Goal: Navigation & Orientation: Find specific page/section

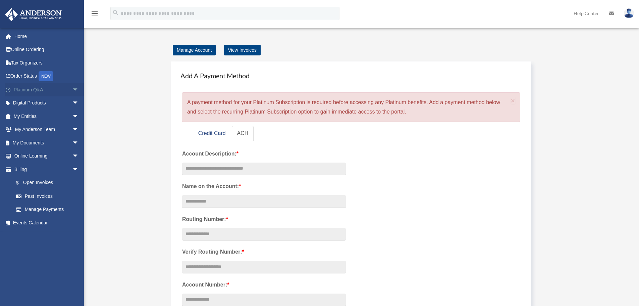
click at [23, 90] on link "Platinum Q&A arrow_drop_down" at bounding box center [47, 89] width 84 height 13
click at [72, 89] on span "arrow_drop_down" at bounding box center [78, 90] width 13 height 14
click at [72, 115] on span "arrow_drop_down" at bounding box center [78, 116] width 13 height 14
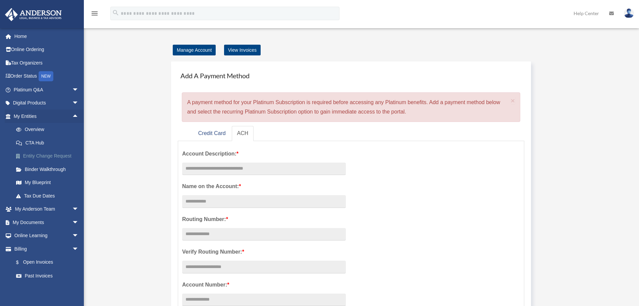
click at [46, 155] on link "Entity Change Request" at bounding box center [48, 155] width 79 height 13
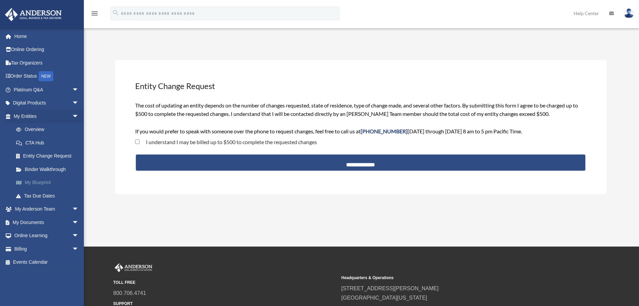
click at [33, 181] on link "My Blueprint" at bounding box center [48, 182] width 79 height 13
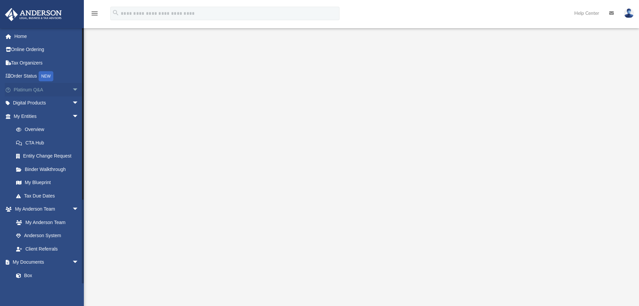
click at [72, 89] on span "arrow_drop_down" at bounding box center [78, 90] width 13 height 14
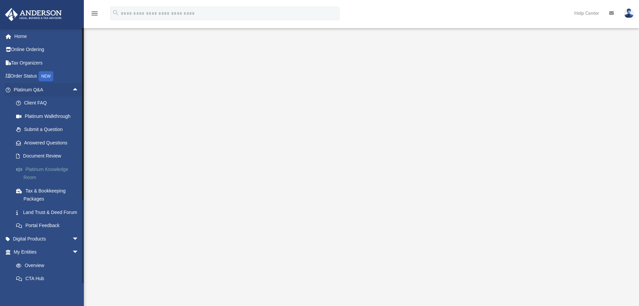
click at [47, 167] on link "Platinum Knowledge Room" at bounding box center [48, 172] width 79 height 21
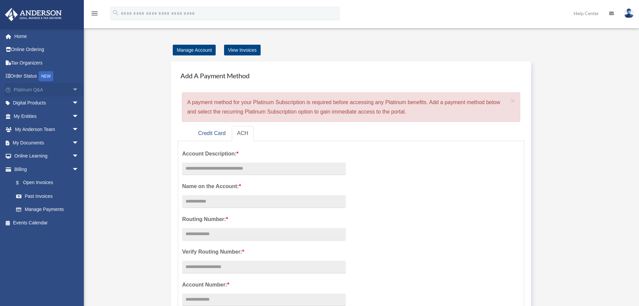
click at [72, 89] on span "arrow_drop_down" at bounding box center [78, 90] width 13 height 14
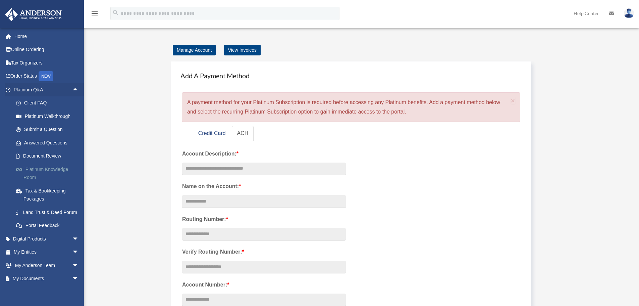
click at [44, 169] on link "Platinum Knowledge Room" at bounding box center [48, 172] width 79 height 21
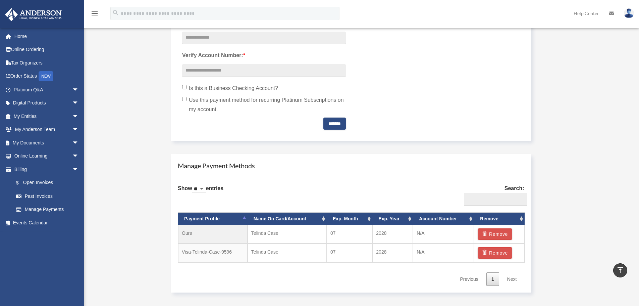
scroll to position [262, 0]
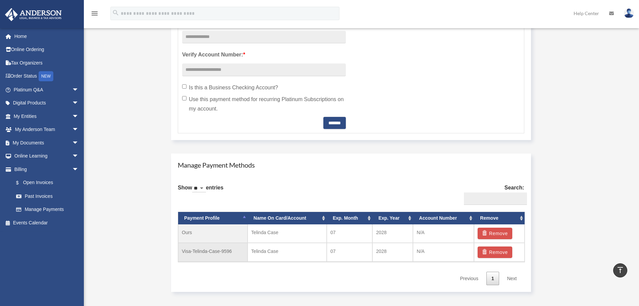
click at [214, 249] on td "Visa-Telinda-Case-9596" at bounding box center [212, 251] width 69 height 19
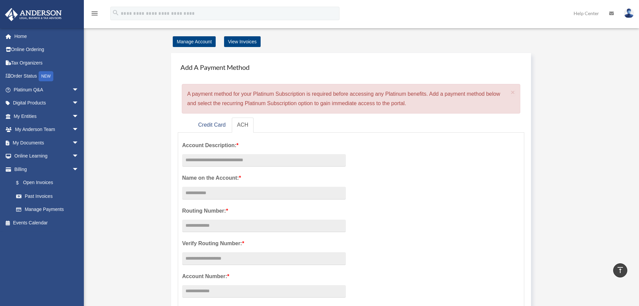
scroll to position [0, 0]
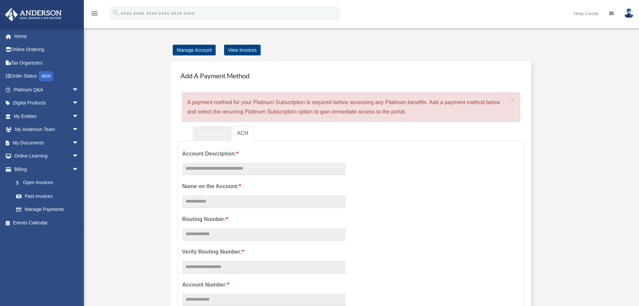
drag, startPoint x: 205, startPoint y: 130, endPoint x: 219, endPoint y: 123, distance: 15.9
click at [205, 130] on link "Credit Card" at bounding box center [212, 133] width 38 height 15
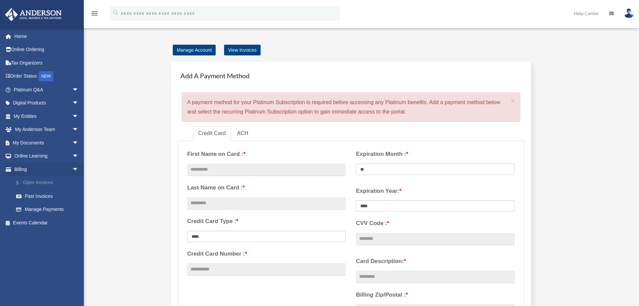
click at [34, 181] on link "$ Open Invoices" at bounding box center [48, 183] width 79 height 14
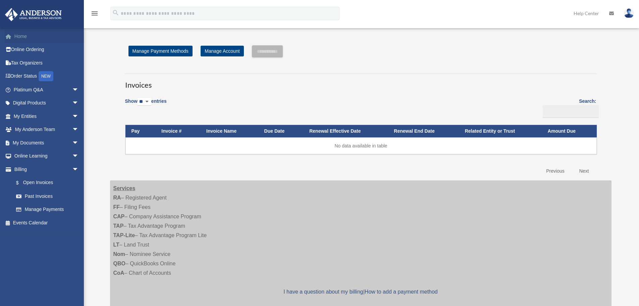
click at [21, 39] on link "Home" at bounding box center [47, 36] width 84 height 13
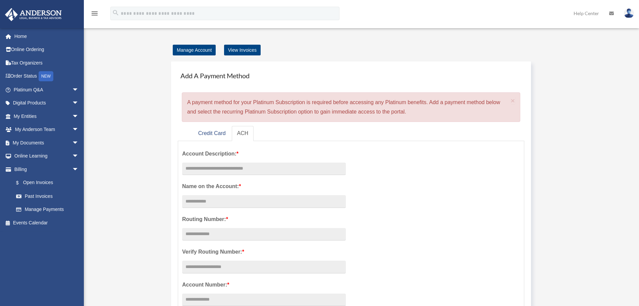
click at [97, 14] on icon "menu" at bounding box center [95, 13] width 8 height 8
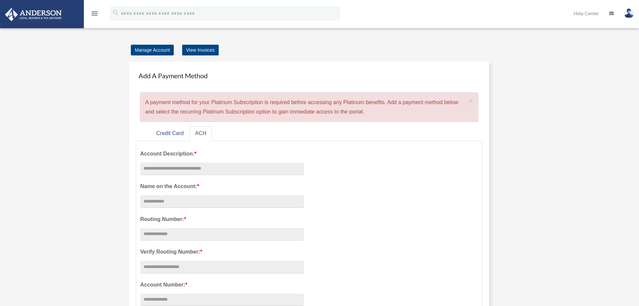
click at [97, 14] on icon "menu" at bounding box center [95, 13] width 8 height 8
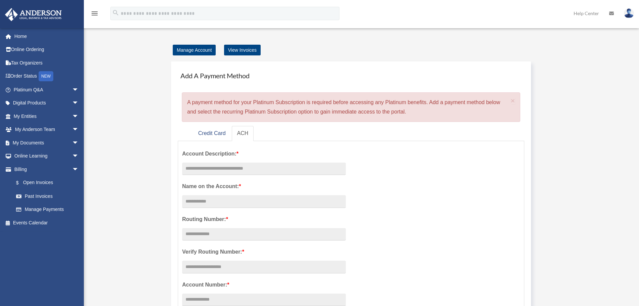
click at [589, 12] on link "Help Center" at bounding box center [586, 13] width 36 height 26
click at [589, 13] on link "Help Center" at bounding box center [586, 13] width 36 height 26
click at [628, 12] on img at bounding box center [629, 13] width 10 height 10
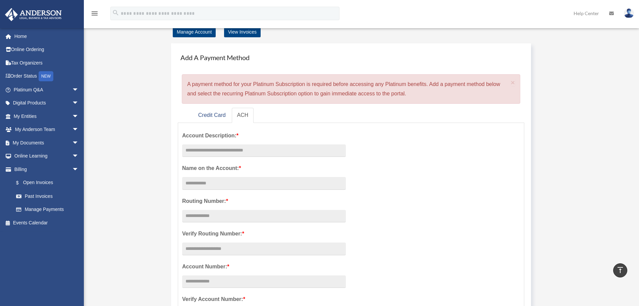
scroll to position [17, 0]
click at [20, 36] on link "Home" at bounding box center [47, 36] width 84 height 13
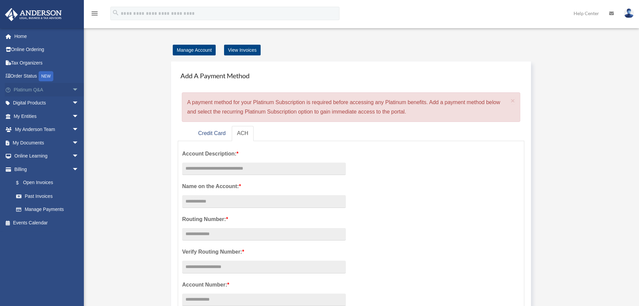
click at [72, 86] on span "arrow_drop_down" at bounding box center [78, 90] width 13 height 14
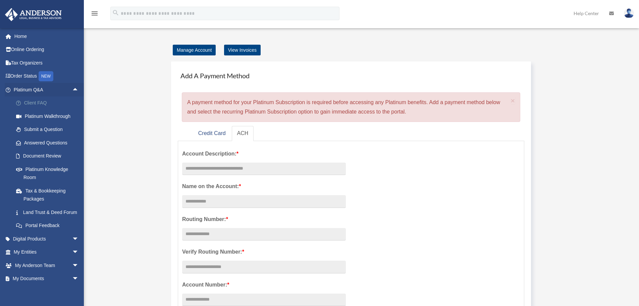
click at [36, 101] on link "Client FAQ" at bounding box center [48, 102] width 79 height 13
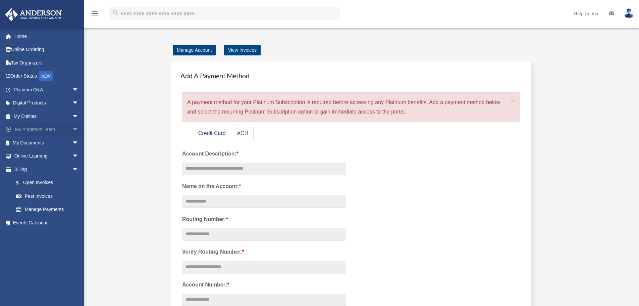
click at [72, 127] on span "arrow_drop_down" at bounding box center [78, 130] width 13 height 14
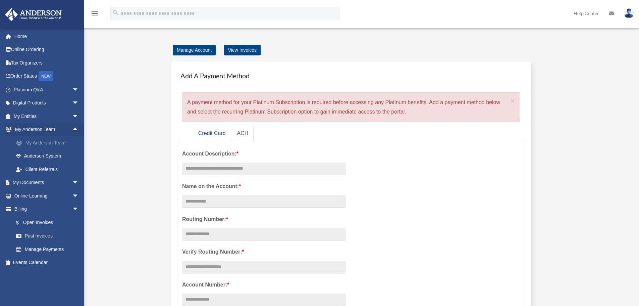
click at [41, 142] on link "My Anderson Team" at bounding box center [48, 142] width 79 height 13
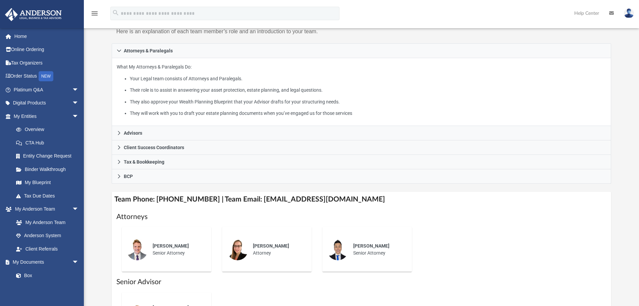
scroll to position [105, 0]
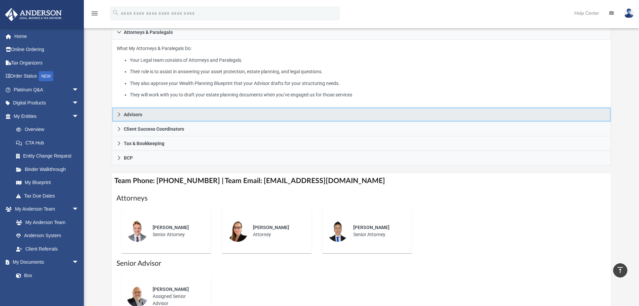
click at [117, 113] on icon at bounding box center [119, 114] width 5 height 5
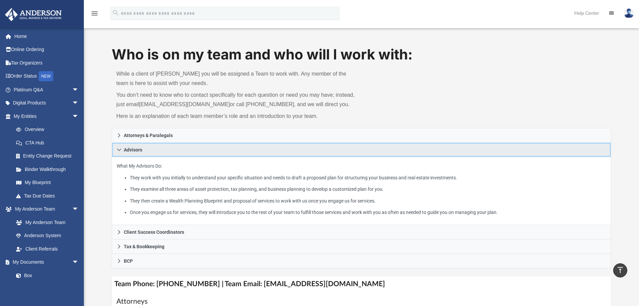
scroll to position [0, 0]
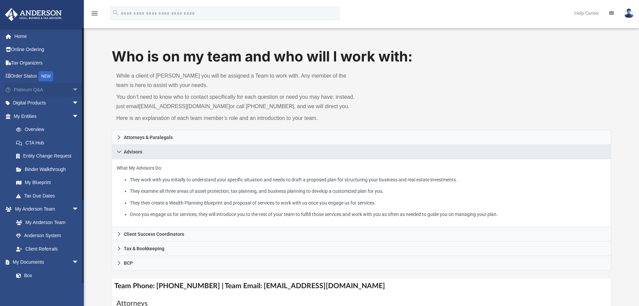
click at [72, 92] on span "arrow_drop_down" at bounding box center [78, 90] width 13 height 14
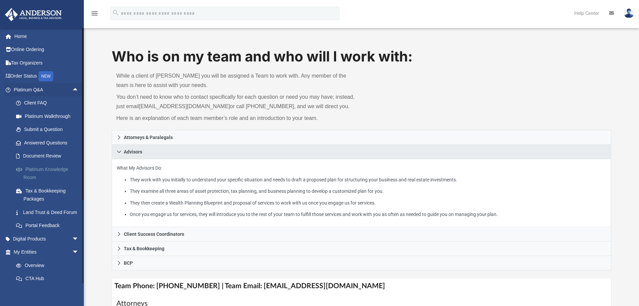
click at [32, 166] on link "Platinum Knowledge Room" at bounding box center [48, 172] width 79 height 21
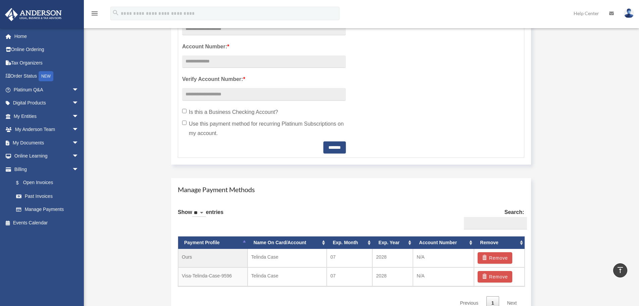
scroll to position [238, 0]
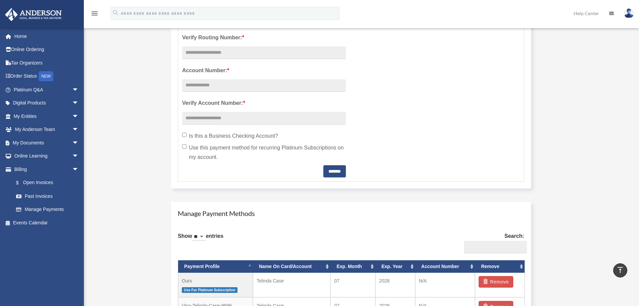
scroll to position [238, 0]
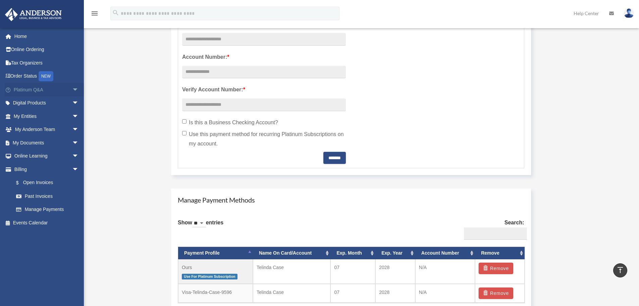
click at [72, 91] on span "arrow_drop_down" at bounding box center [78, 90] width 13 height 14
